Goal: Use online tool/utility: Utilize a website feature to perform a specific function

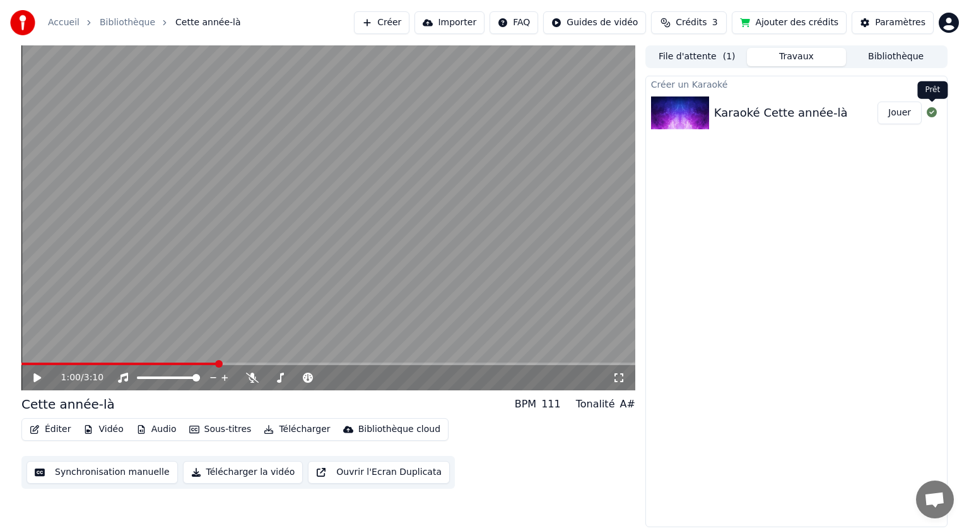
click at [931, 112] on icon at bounding box center [931, 112] width 10 height 10
click at [802, 55] on button "Travaux" at bounding box center [797, 57] width 100 height 18
click at [701, 63] on button "File d'attente ( 1 )" at bounding box center [697, 57] width 100 height 18
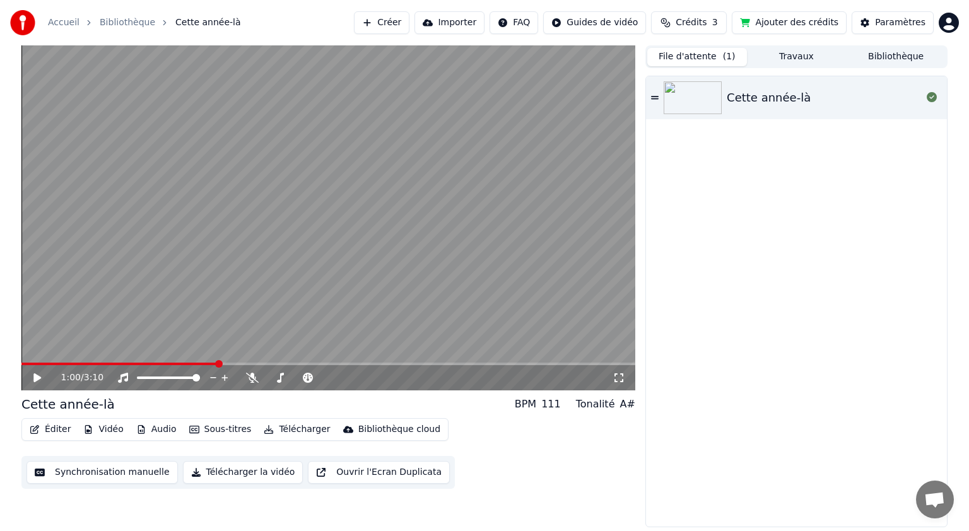
click at [699, 55] on button "File d'attente ( 1 )" at bounding box center [697, 57] width 100 height 18
click at [655, 94] on icon at bounding box center [655, 97] width 8 height 9
click at [192, 23] on span "Cette année-là" at bounding box center [208, 22] width 66 height 13
click at [37, 378] on icon at bounding box center [47, 378] width 30 height 10
click at [937, 96] on div at bounding box center [931, 97] width 20 height 15
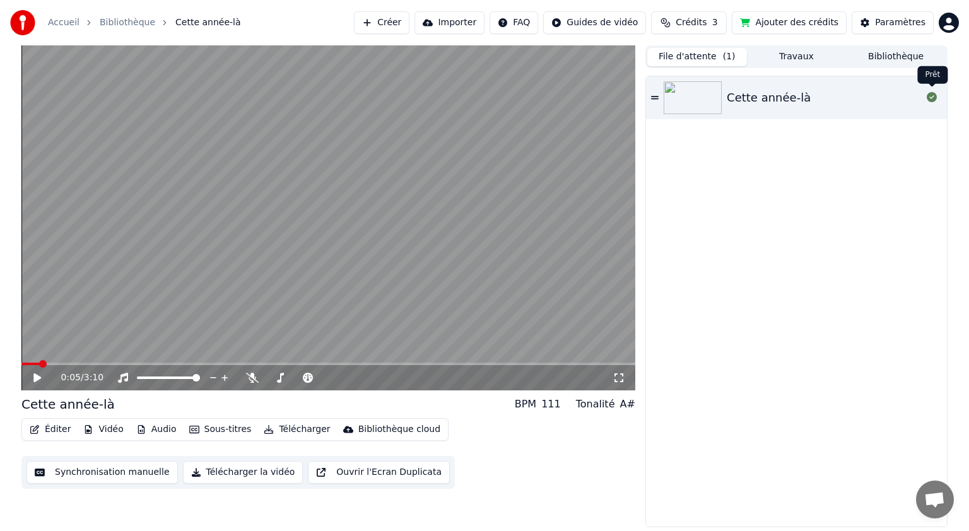
click at [933, 96] on icon at bounding box center [931, 97] width 10 height 10
click at [931, 98] on icon at bounding box center [931, 97] width 10 height 10
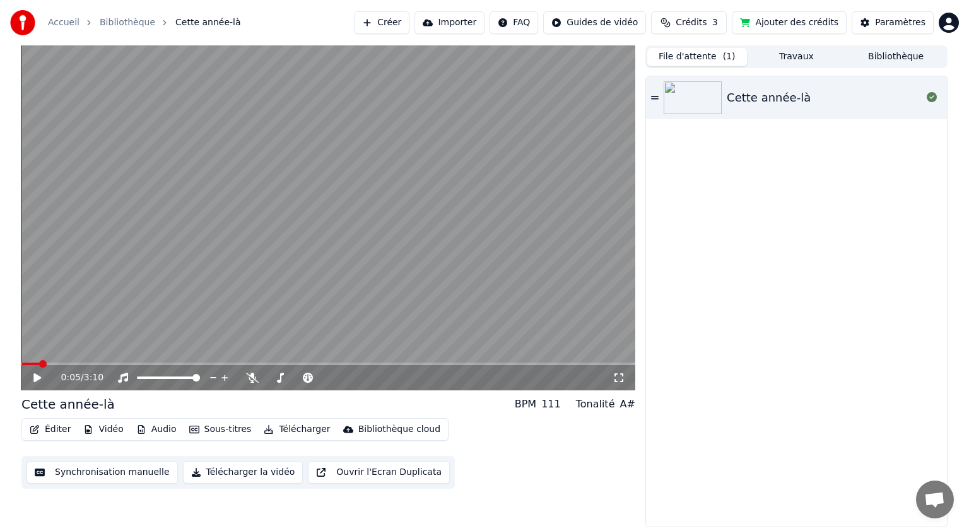
click at [931, 98] on icon at bounding box center [931, 97] width 10 height 10
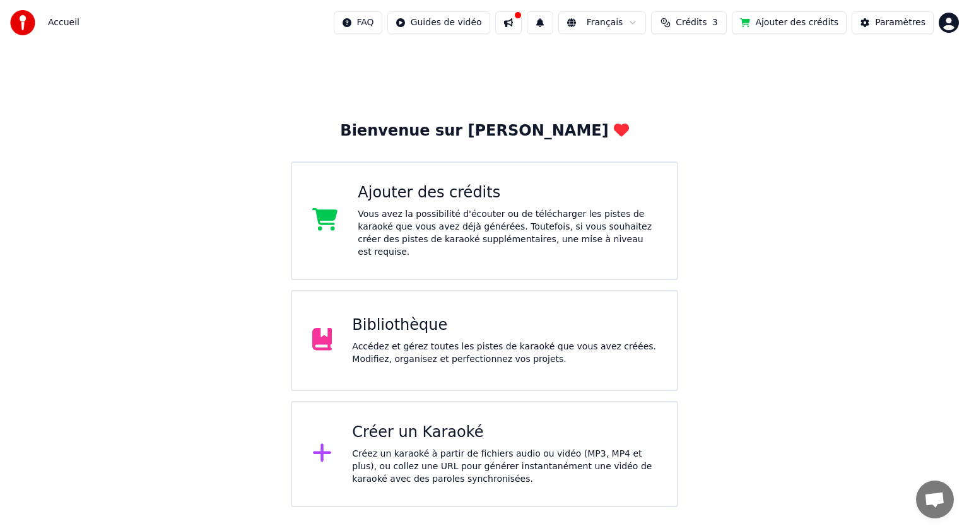
click at [417, 448] on div "Créez un karaoké à partir de fichiers audio ou vidéo (MP3, MP4 et plus), ou col…" at bounding box center [504, 467] width 305 height 38
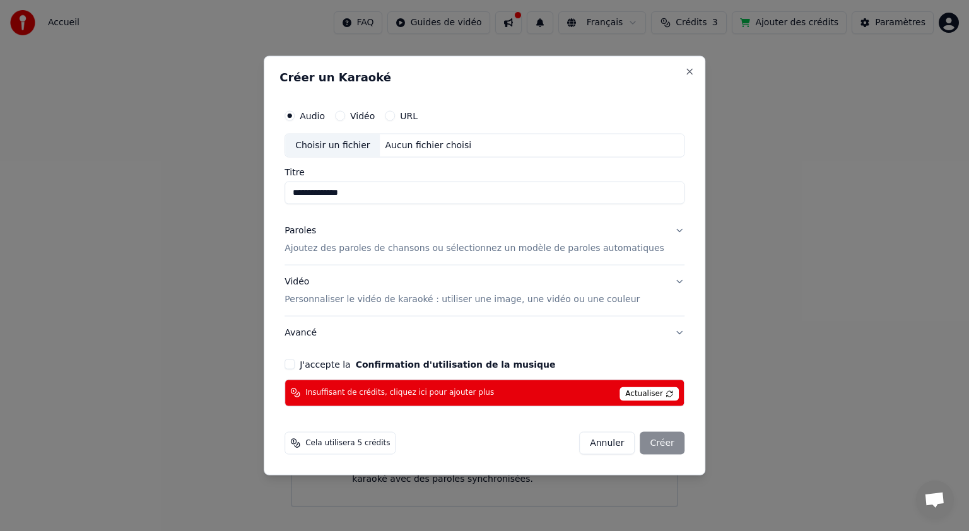
click at [354, 148] on div "Choisir un fichier" at bounding box center [332, 145] width 95 height 23
click at [358, 250] on p "Ajoutez des paroles de chansons ou sélectionnez un modèle de paroles automatiqu…" at bounding box center [474, 248] width 380 height 13
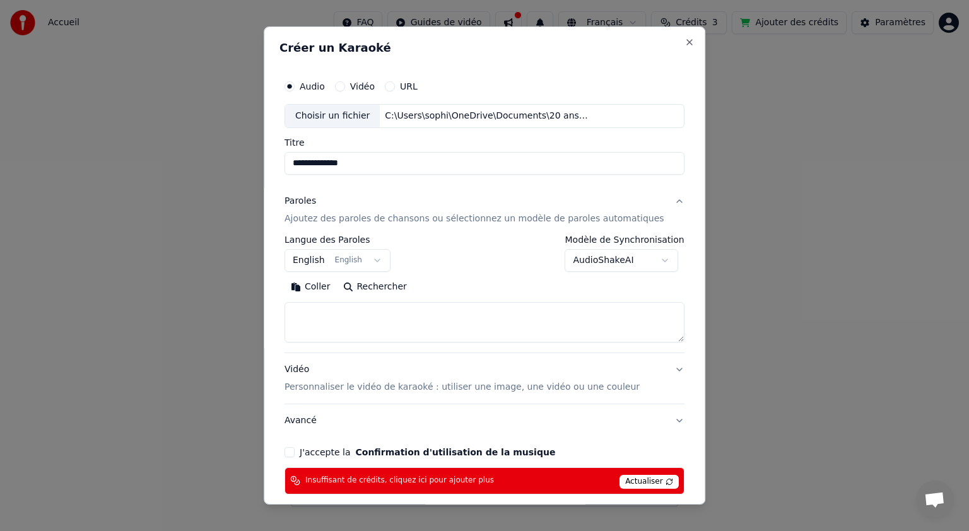
type input "**********"
click at [328, 323] on textarea at bounding box center [484, 322] width 400 height 40
paste textarea "**********"
type textarea "**********"
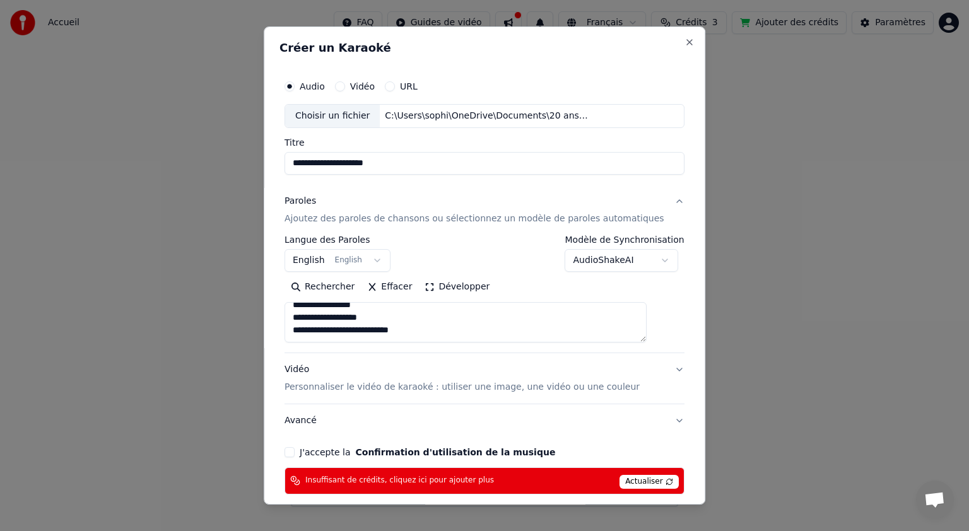
click at [450, 482] on span "Insuffisant de crédits, cliquez ici pour ajouter plus" at bounding box center [399, 480] width 189 height 10
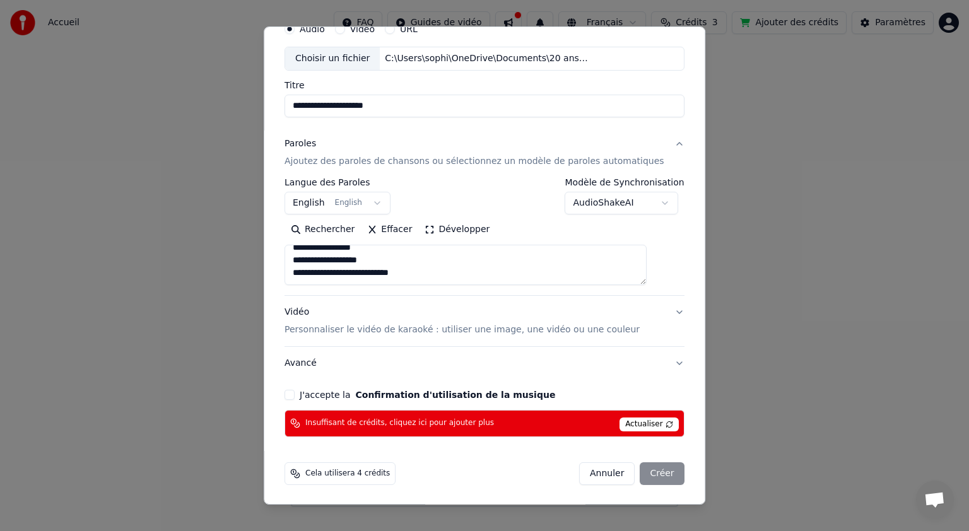
click at [294, 393] on button "J'accepte la Confirmation d'utilisation de la musique" at bounding box center [289, 395] width 10 height 10
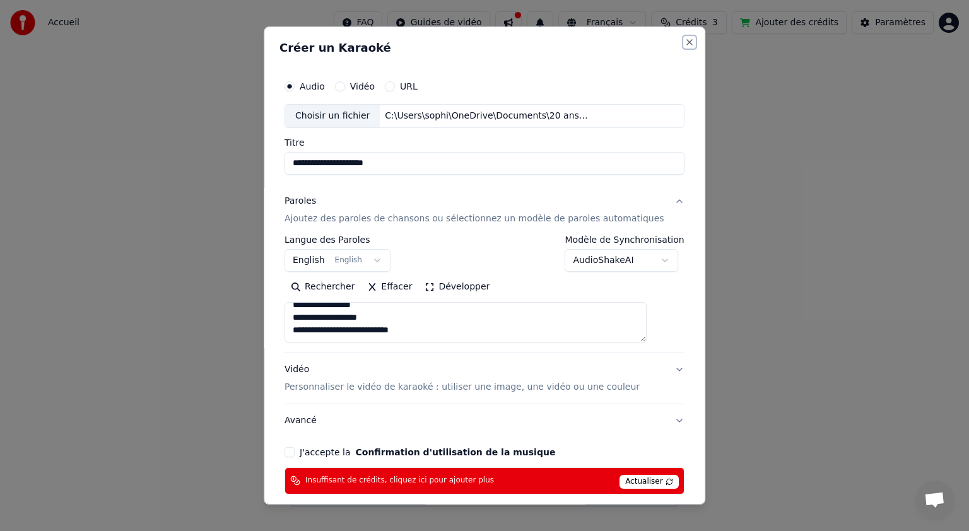
click at [684, 38] on button "Close" at bounding box center [689, 42] width 10 height 10
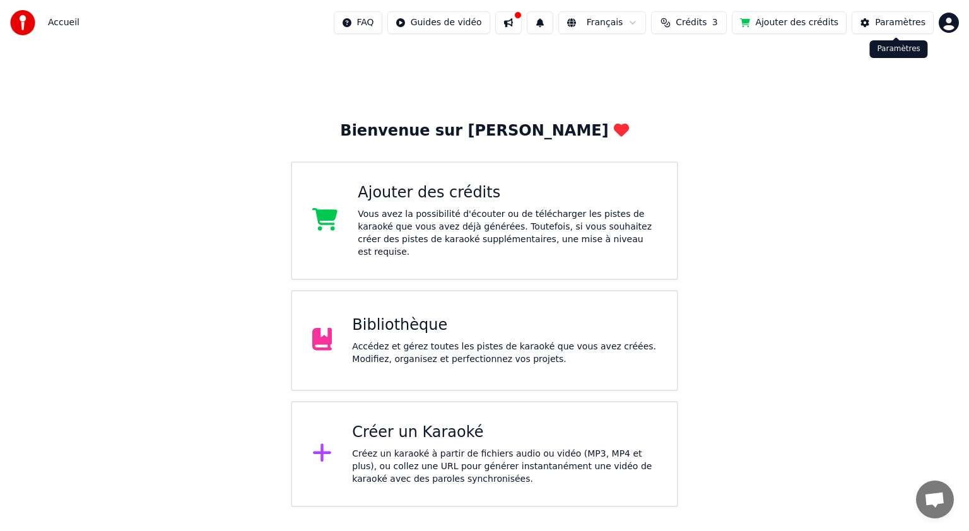
click at [950, 24] on html "Accueil FAQ Guides de vidéo Français Crédits 3 Ajouter des crédits Paramètres B…" at bounding box center [484, 253] width 969 height 507
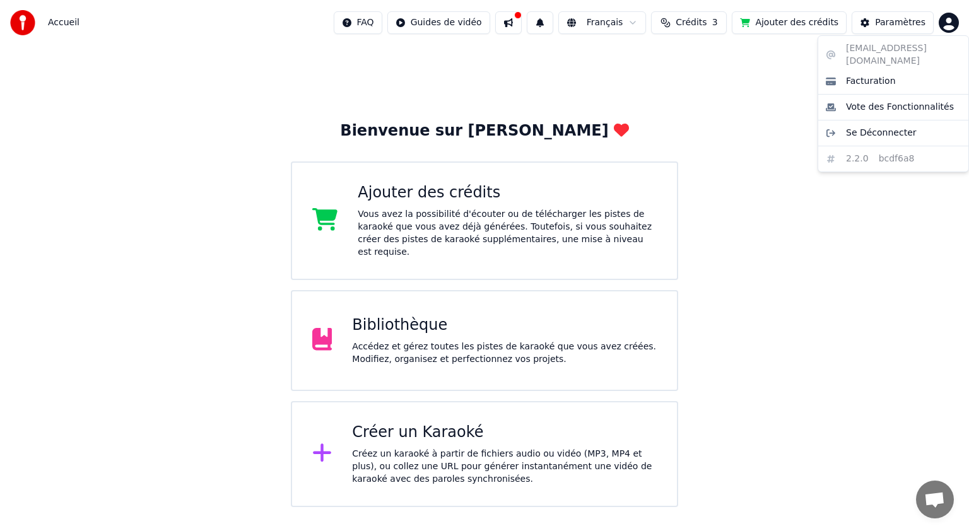
click at [731, 102] on html "Accueil FAQ Guides de vidéo Français Crédits 3 Ajouter des crédits Paramètres B…" at bounding box center [484, 253] width 969 height 507
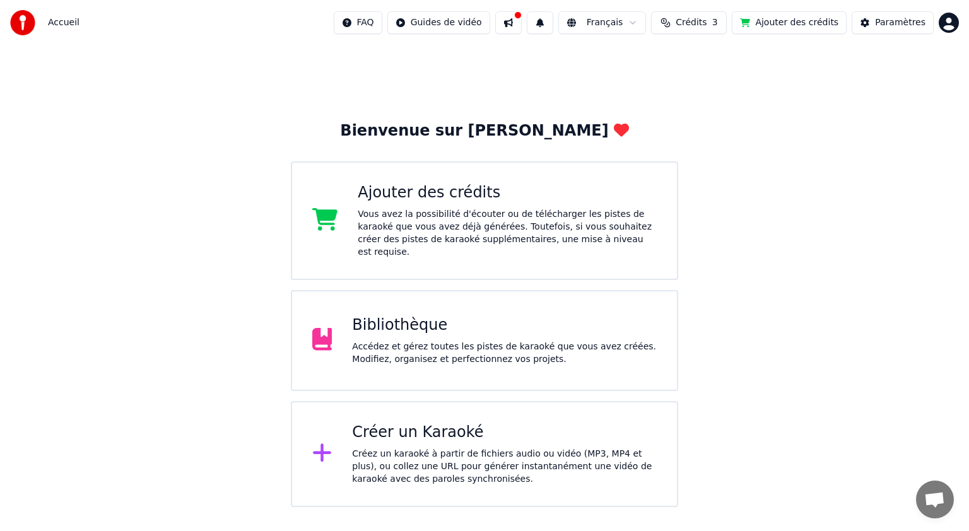
click at [431, 315] on div "Bibliothèque" at bounding box center [504, 325] width 305 height 20
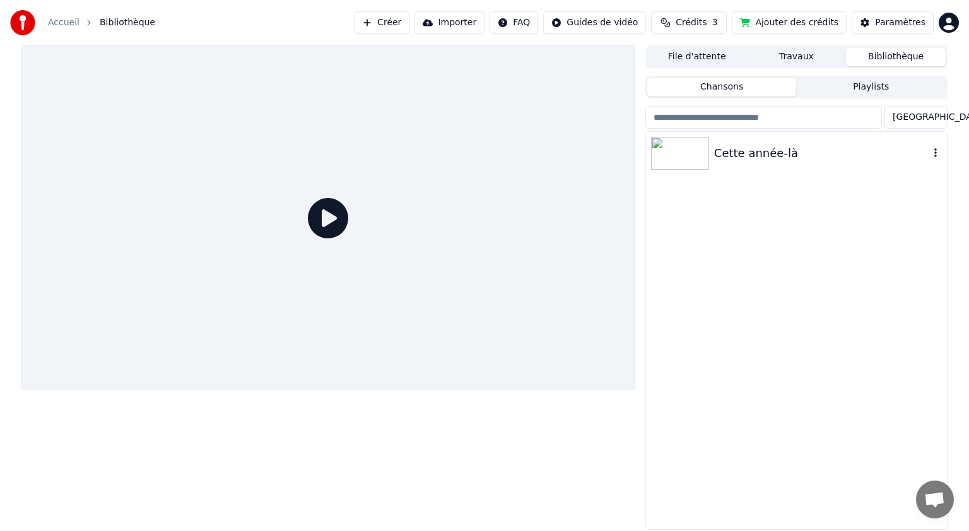
click at [764, 151] on div "Cette année-là" at bounding box center [821, 153] width 215 height 18
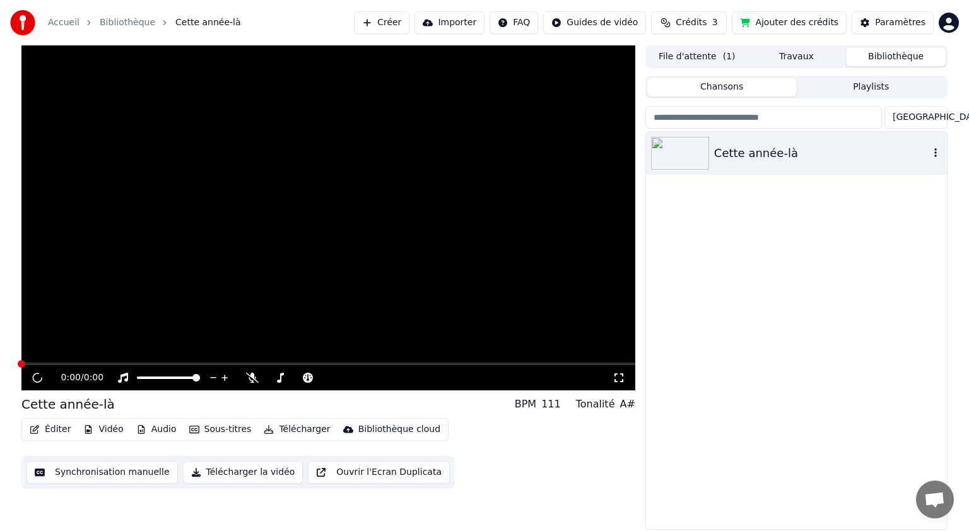
click at [937, 150] on icon "button" at bounding box center [935, 153] width 13 height 10
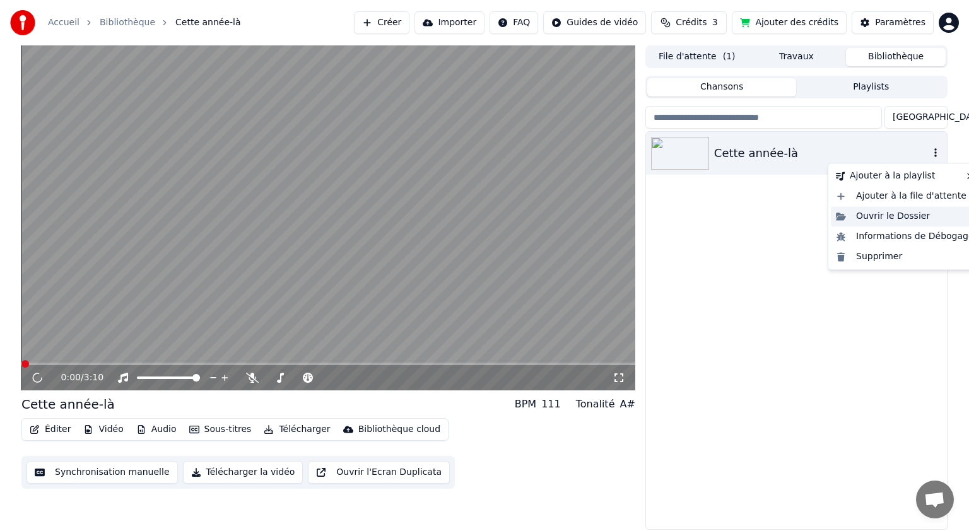
click at [883, 218] on div "Ouvrir le Dossier" at bounding box center [904, 216] width 148 height 20
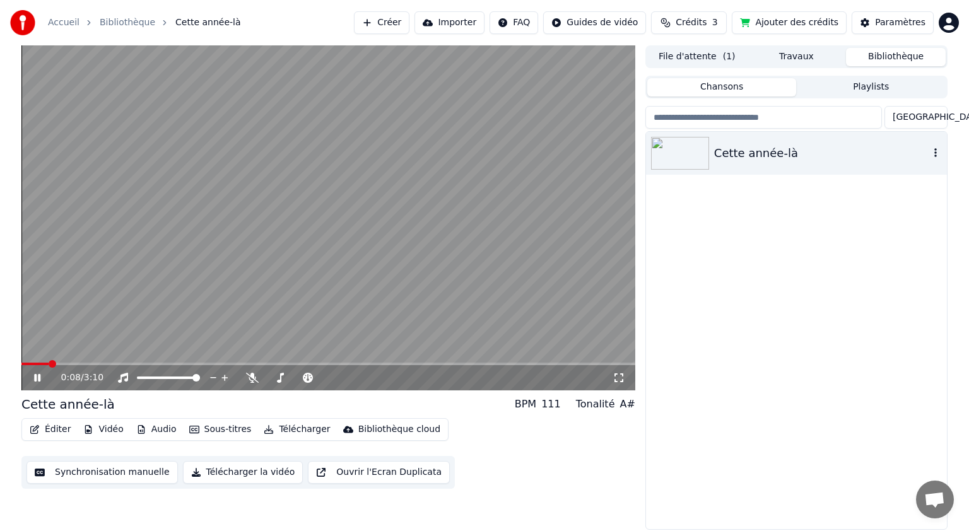
click at [35, 376] on icon at bounding box center [37, 378] width 6 height 8
